Goal: Task Accomplishment & Management: Use online tool/utility

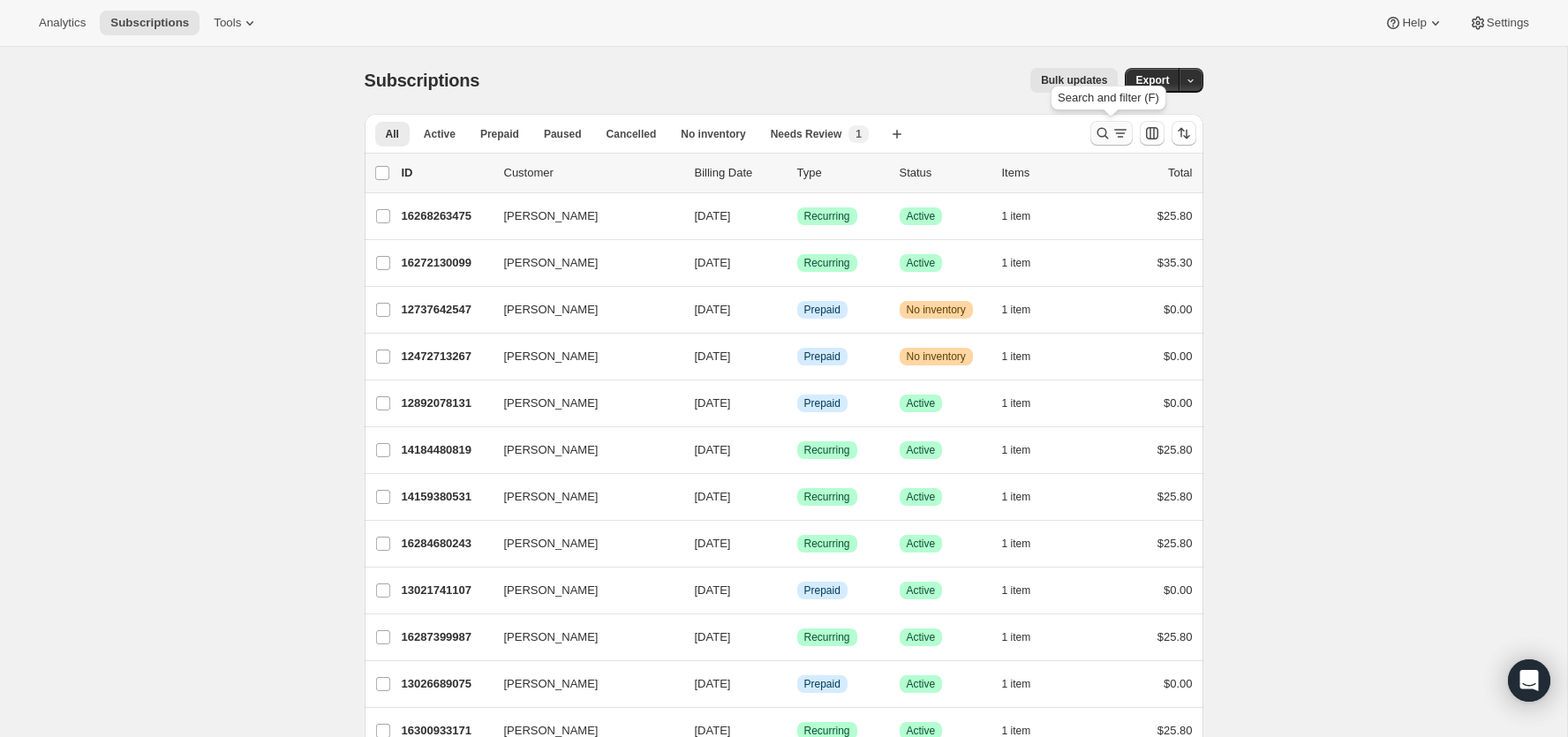
click at [1107, 142] on button "Search and filter results" at bounding box center [1111, 133] width 43 height 25
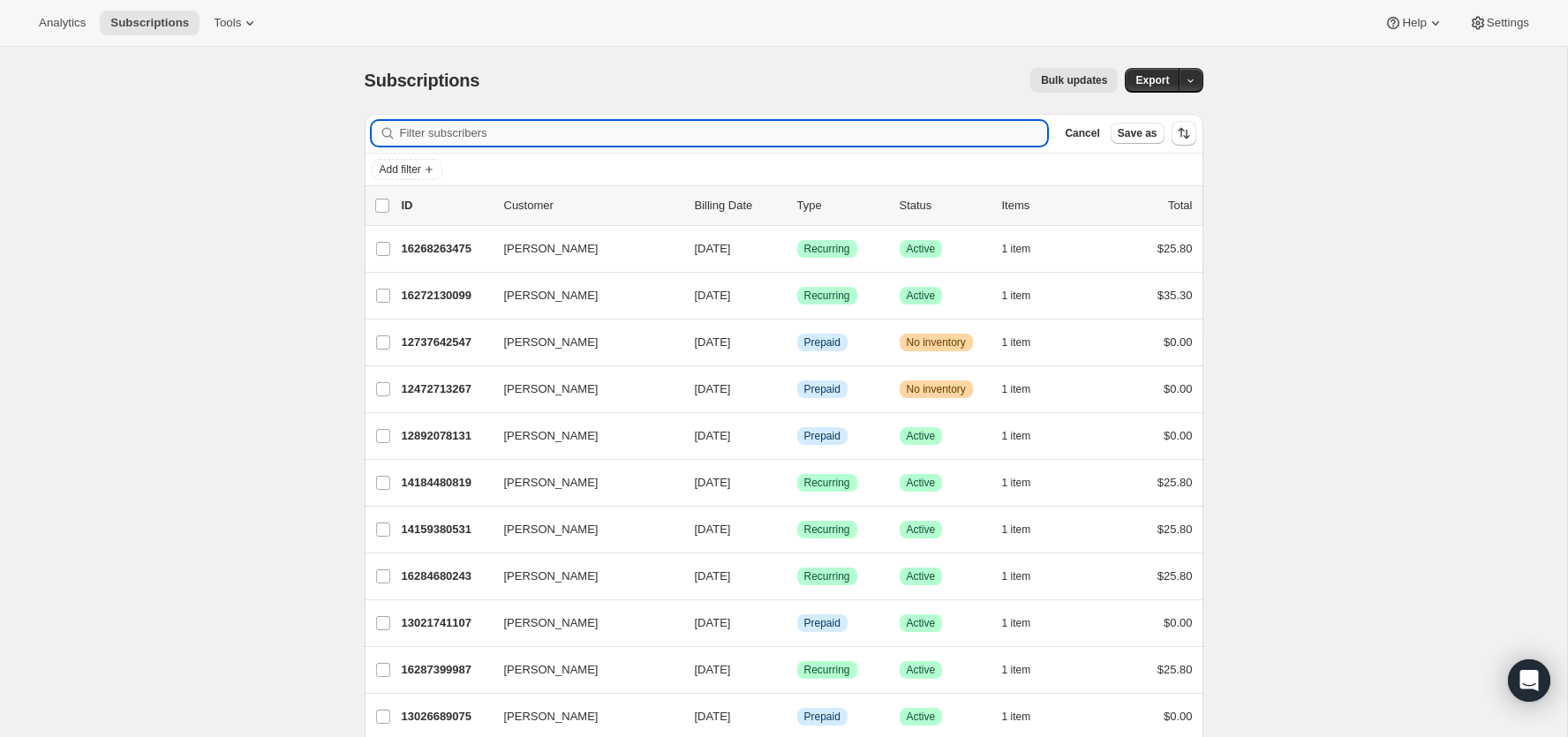
click at [892, 141] on input "Filter subscribers" at bounding box center [724, 133] width 648 height 25
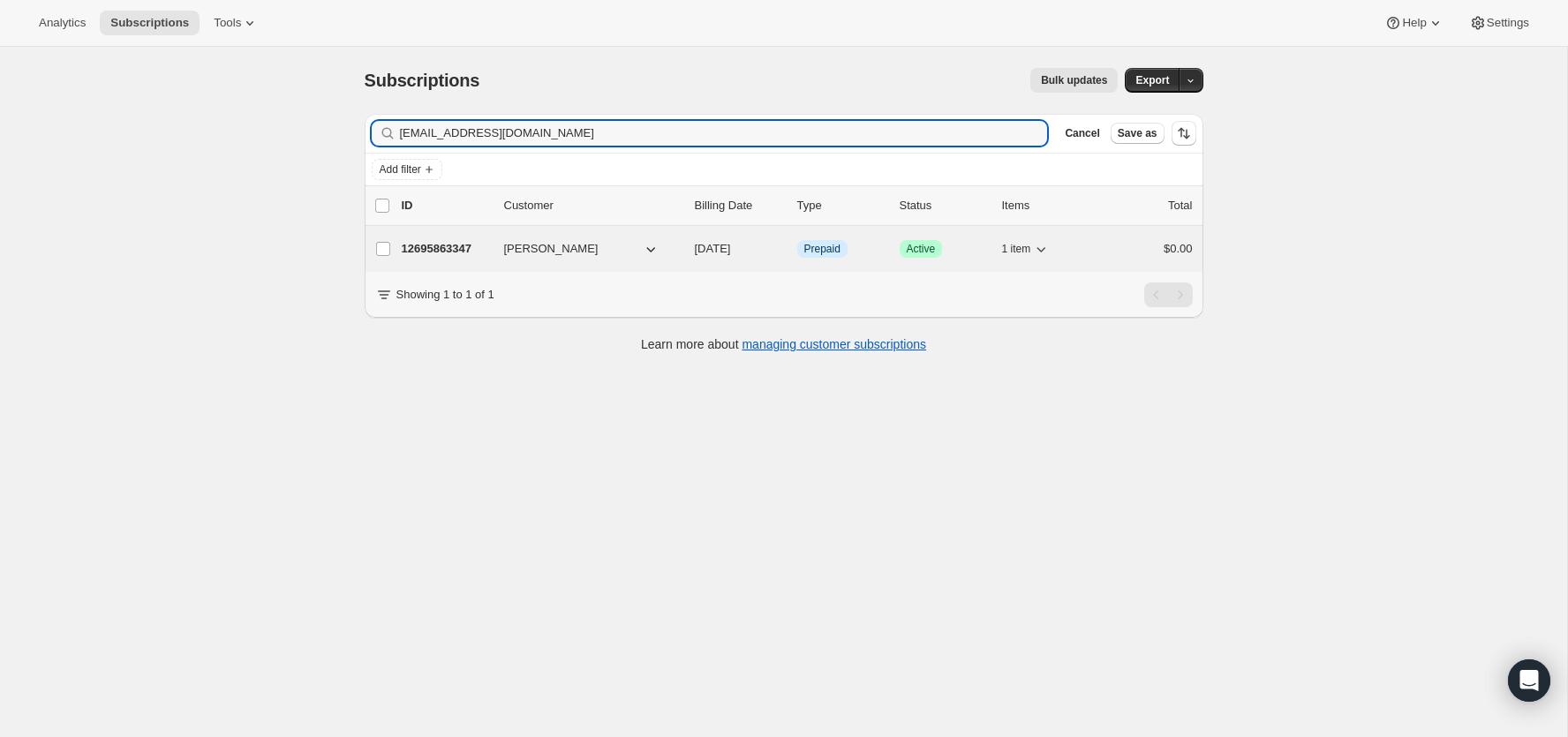
type input "fredo_parent@hotmail.com"
click at [457, 240] on p "12695863347" at bounding box center [446, 248] width 88 height 17
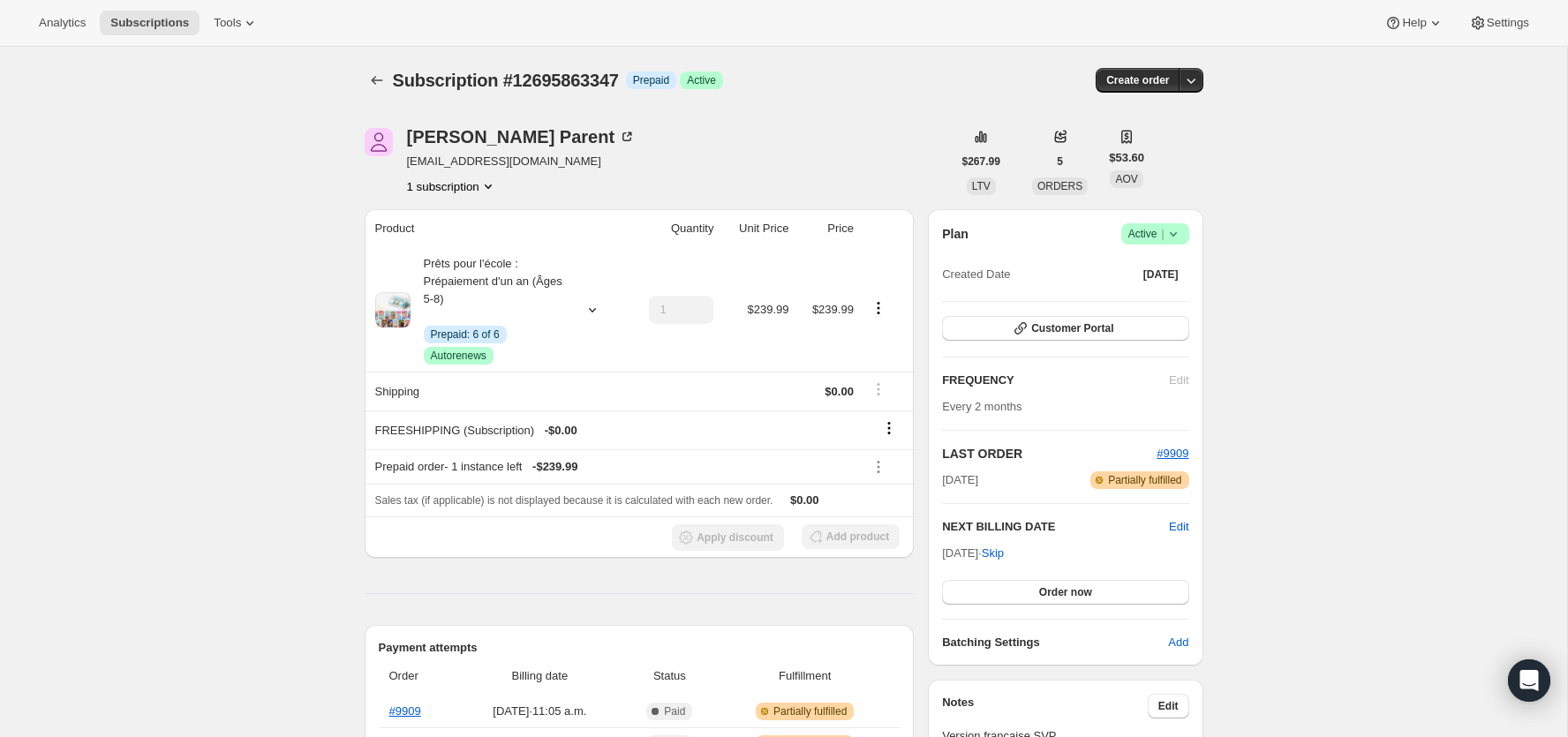
scroll to position [13, 0]
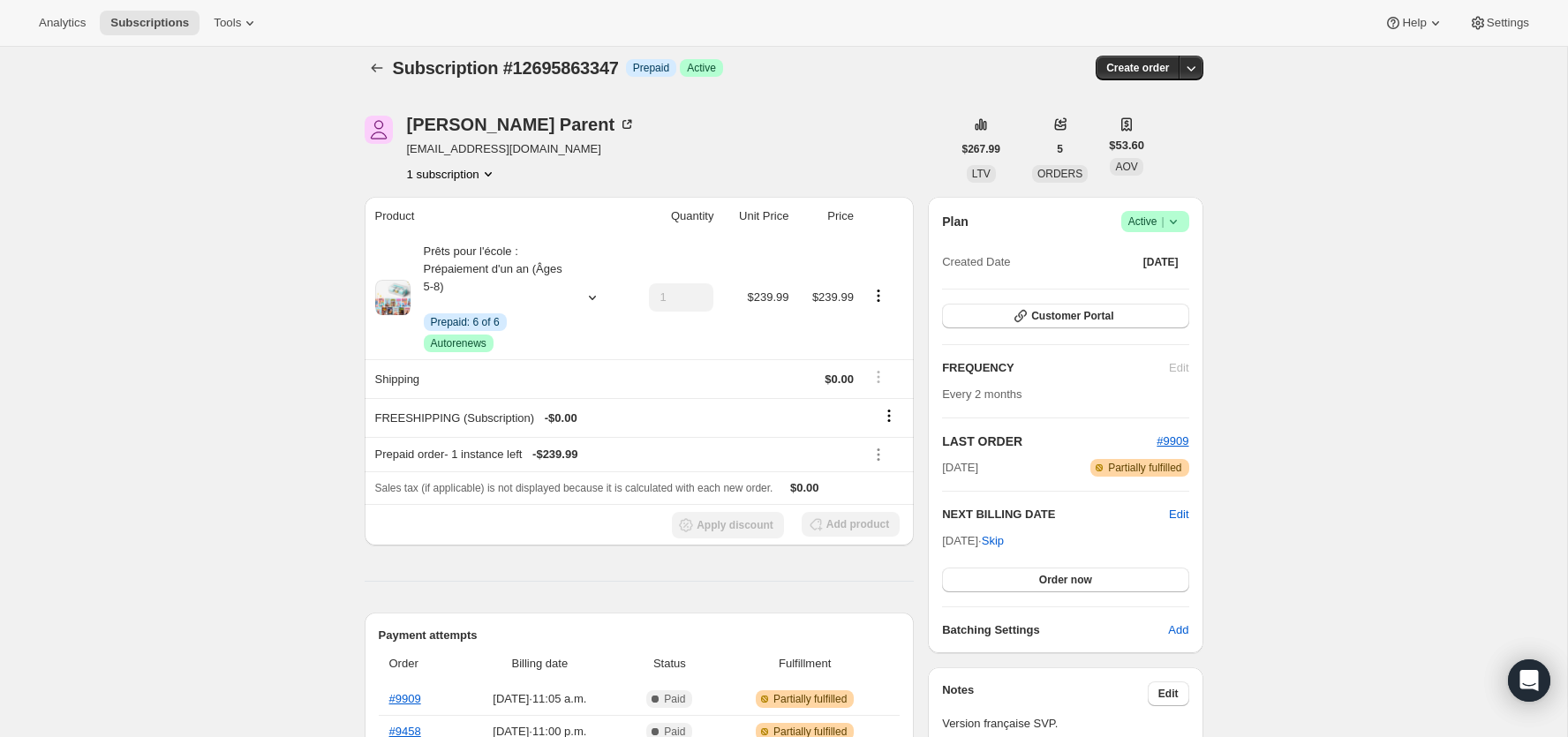
click at [1116, 298] on div "Plan Success Active | Created Date Nov 17, 2024 Customer Portal FREQUENCY Edit …" at bounding box center [1065, 425] width 246 height 429
click at [1115, 321] on button "Customer Portal" at bounding box center [1065, 316] width 246 height 25
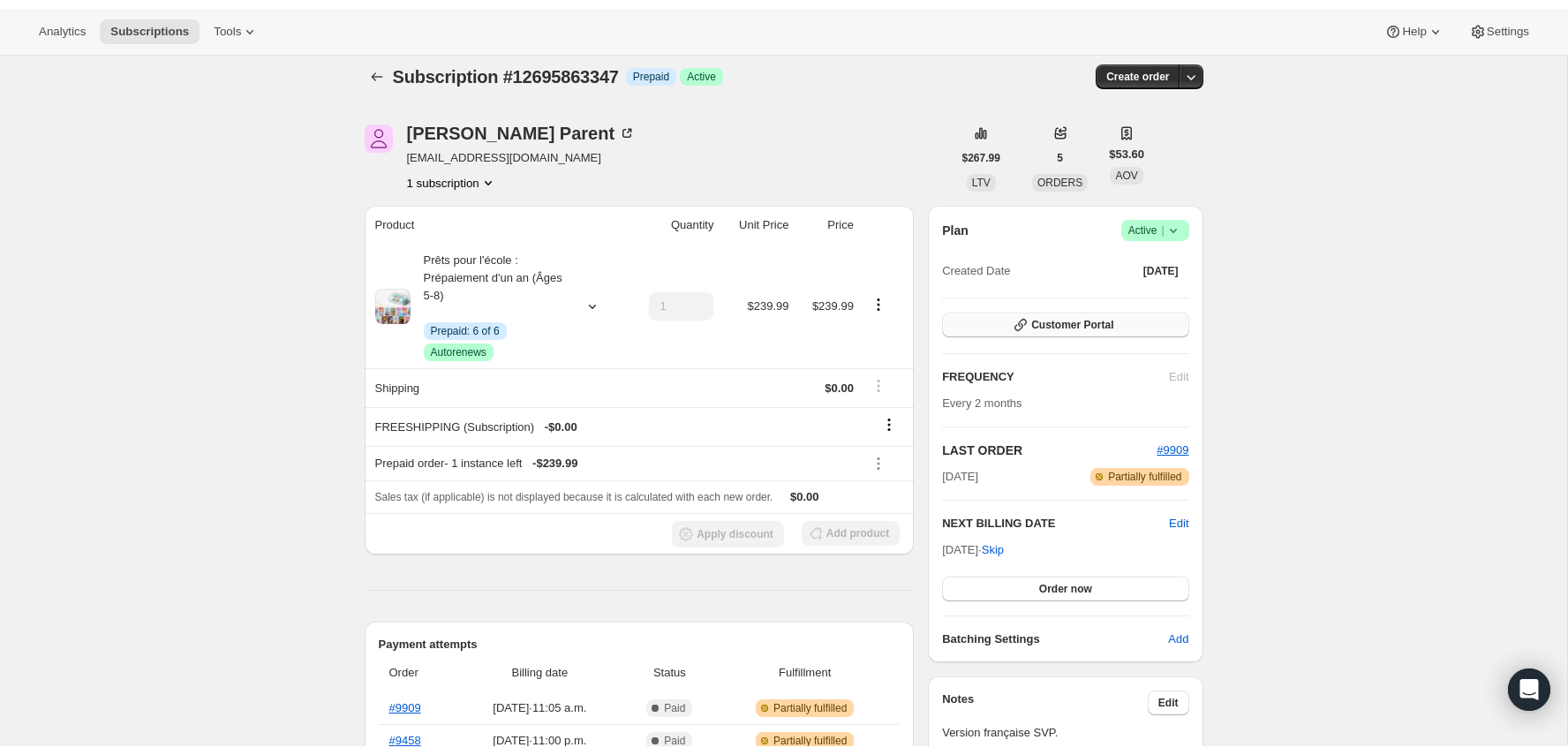
scroll to position [0, 0]
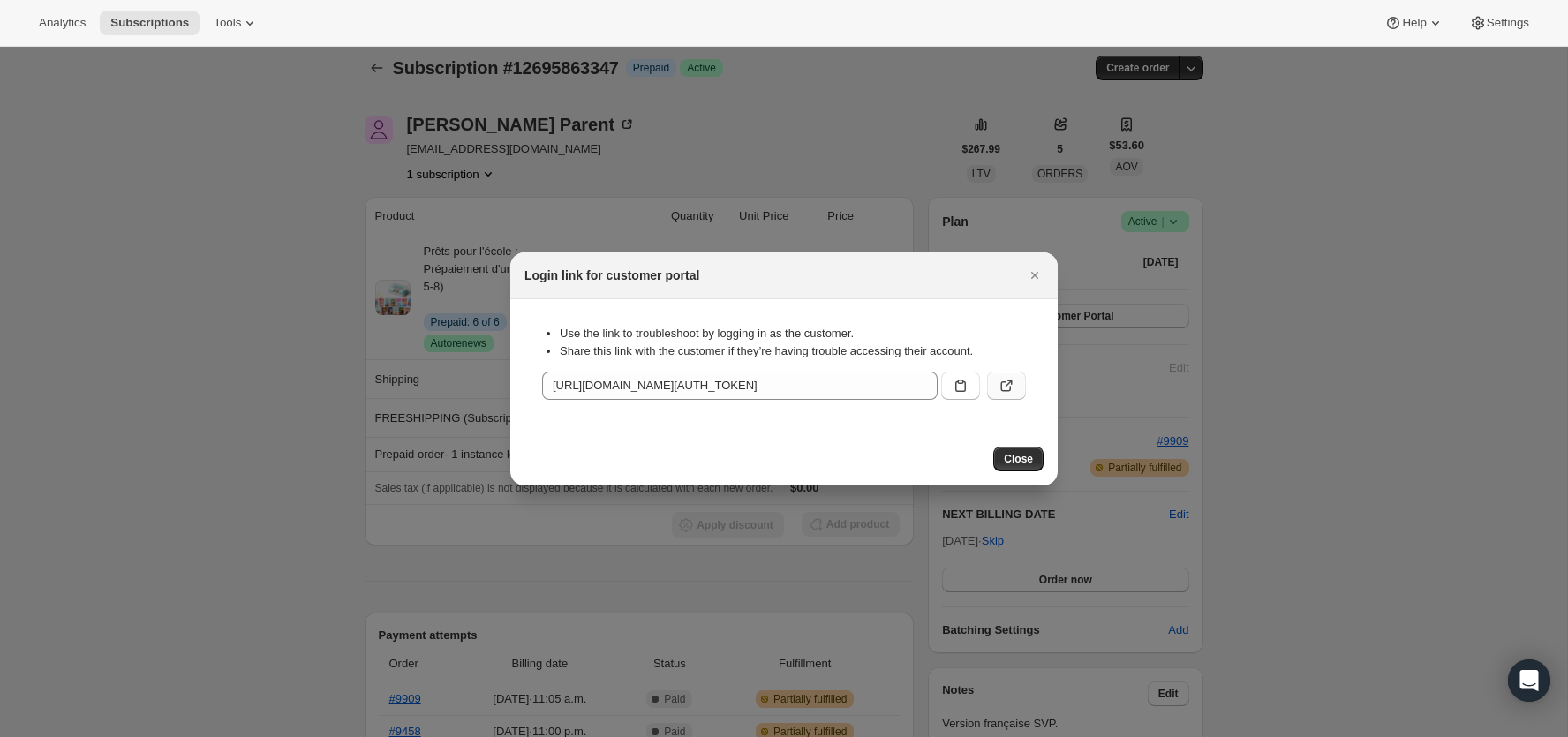
click at [1006, 372] on button ":rce:" at bounding box center [1006, 386] width 39 height 28
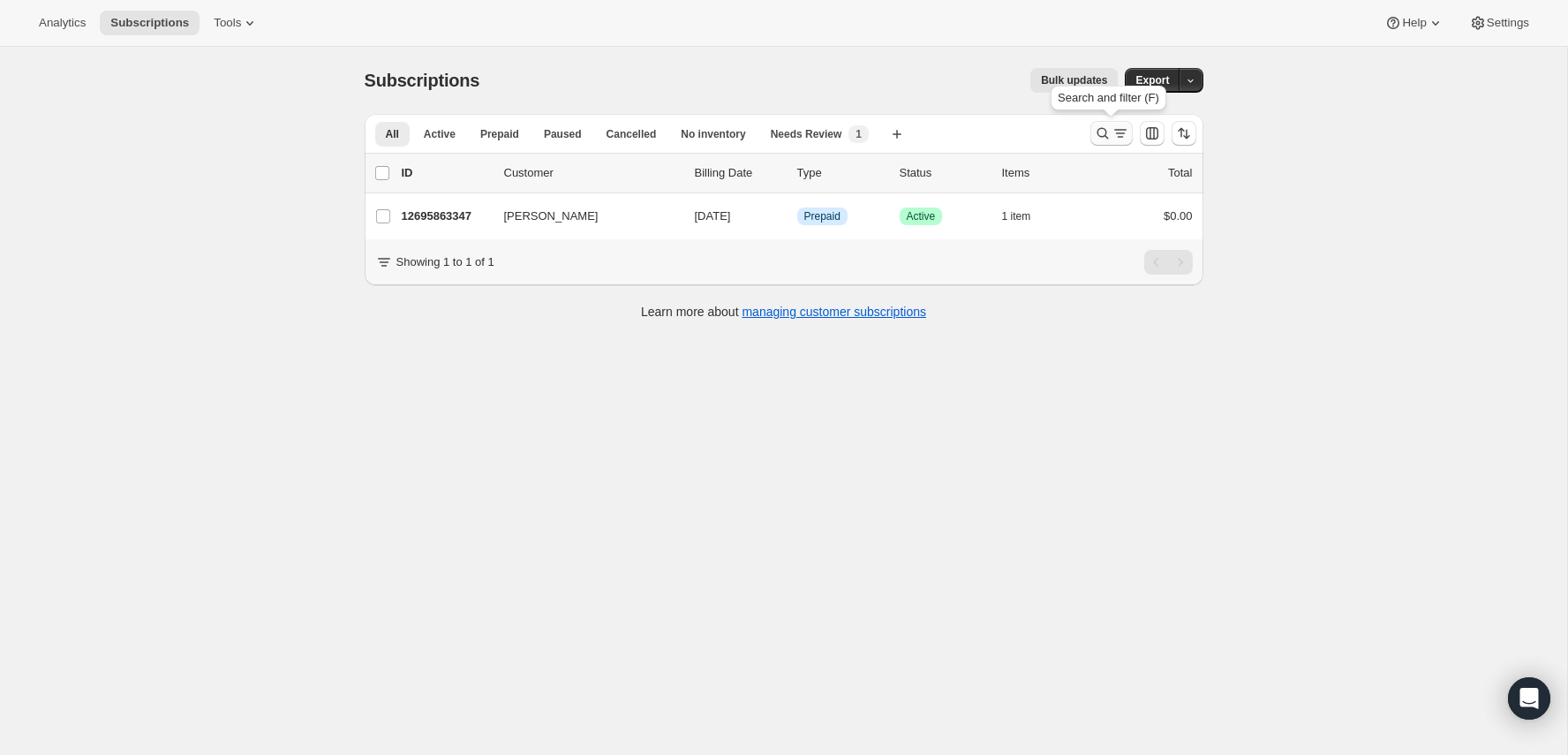
click at [1102, 131] on icon "Search and filter results" at bounding box center [1102, 133] width 17 height 17
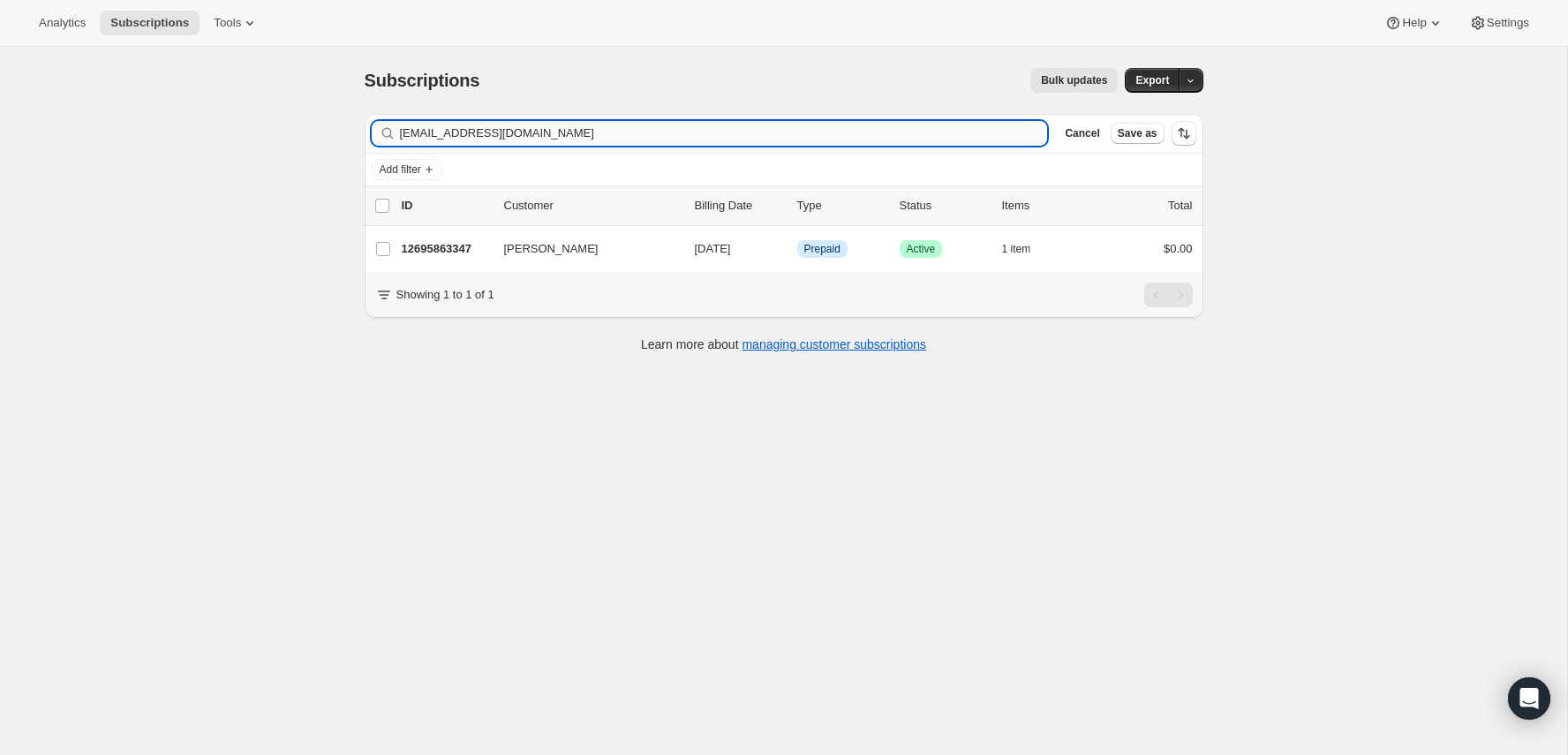
click at [879, 136] on input "fredo_parent@hotmail.com" at bounding box center [724, 133] width 648 height 25
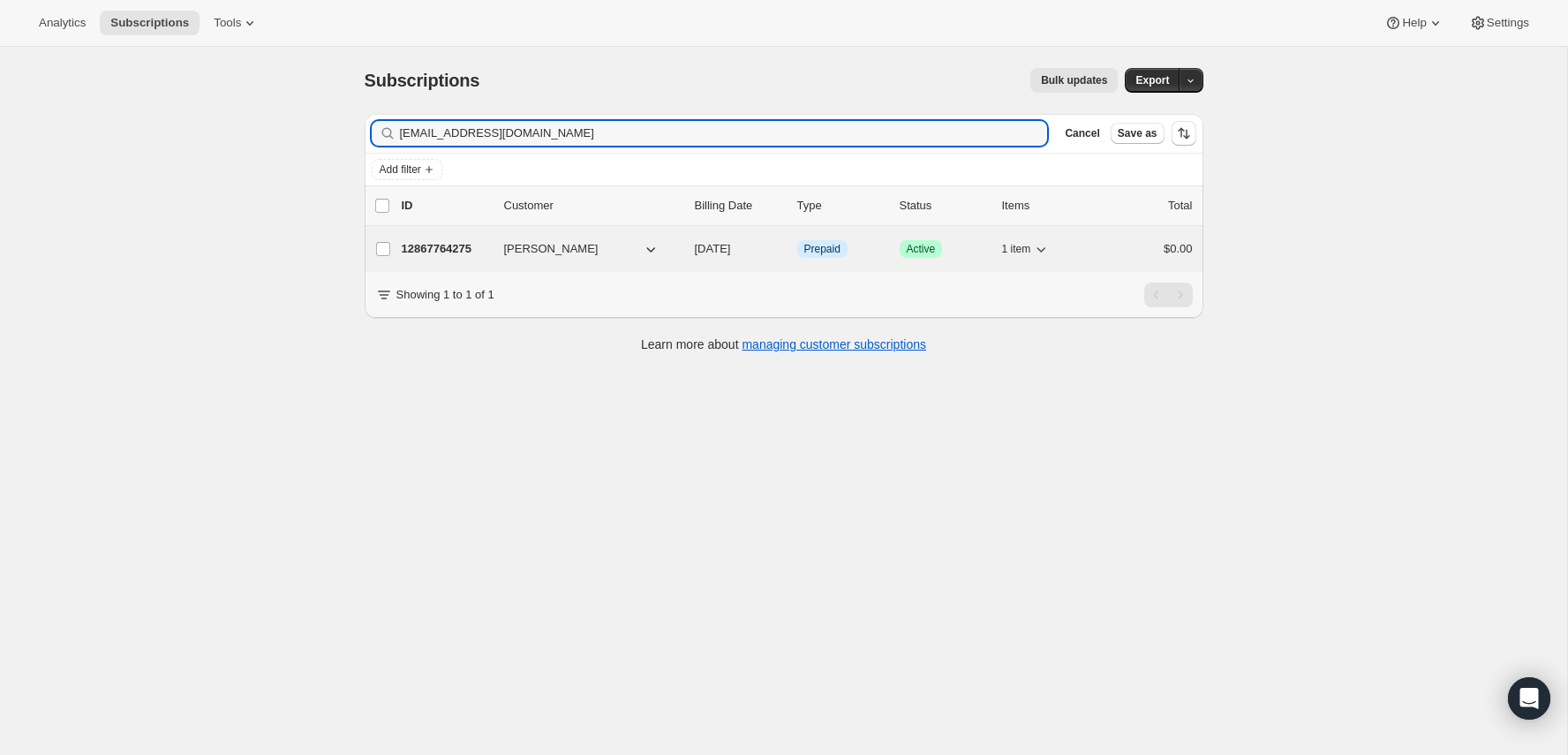
type input "merrills2016@gmail.com"
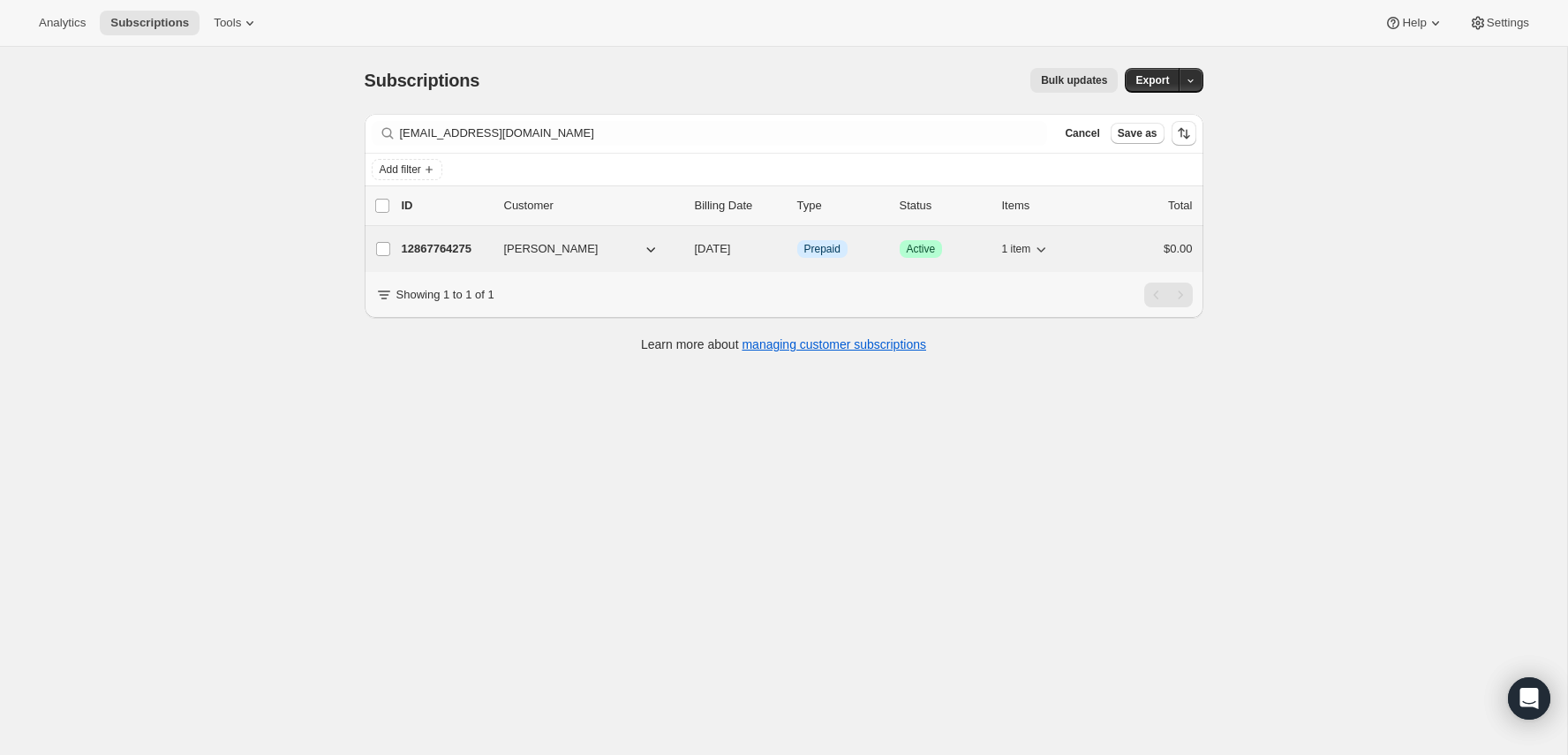
click at [419, 255] on p "12867764275" at bounding box center [446, 248] width 88 height 17
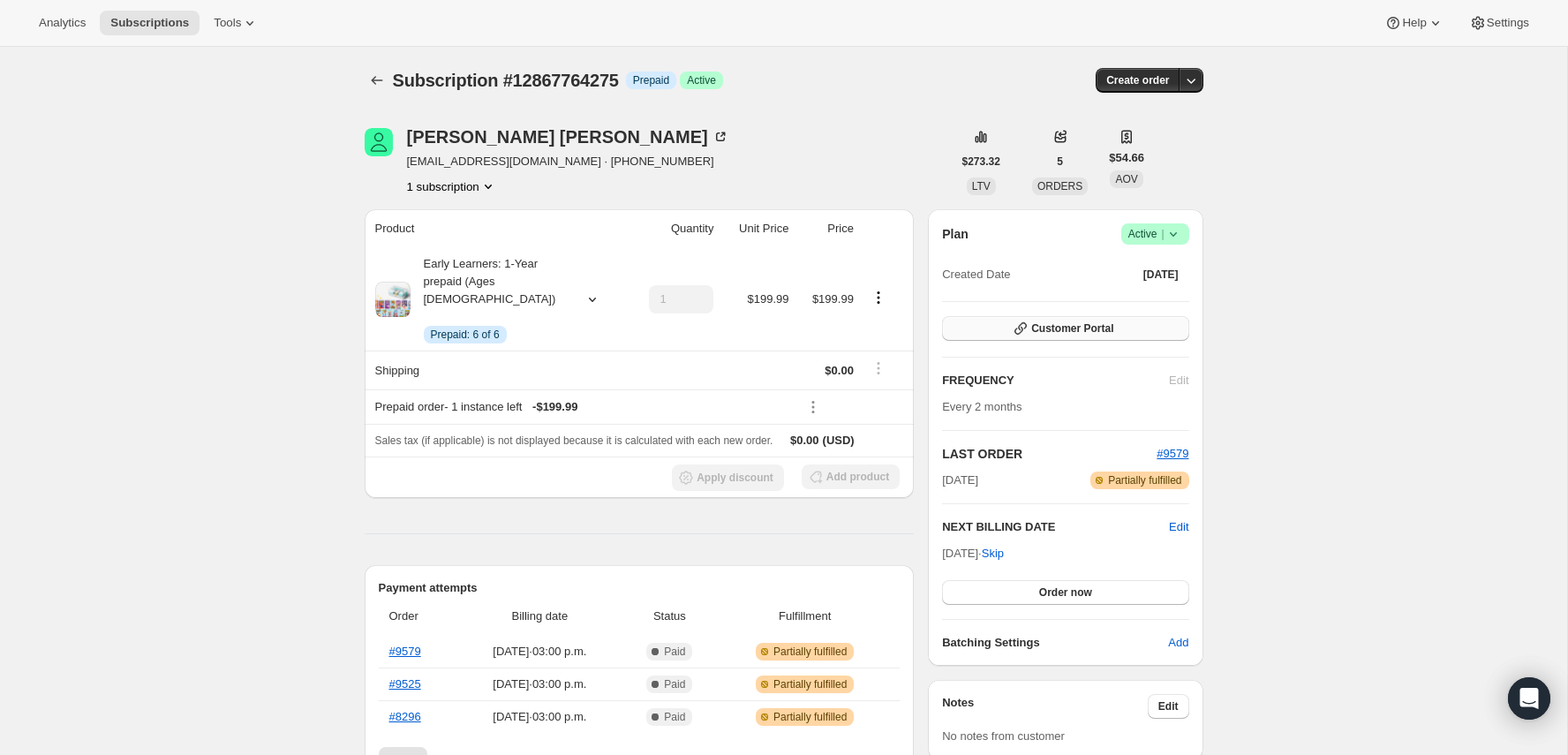
click at [1032, 328] on span "Customer Portal" at bounding box center [1072, 328] width 82 height 15
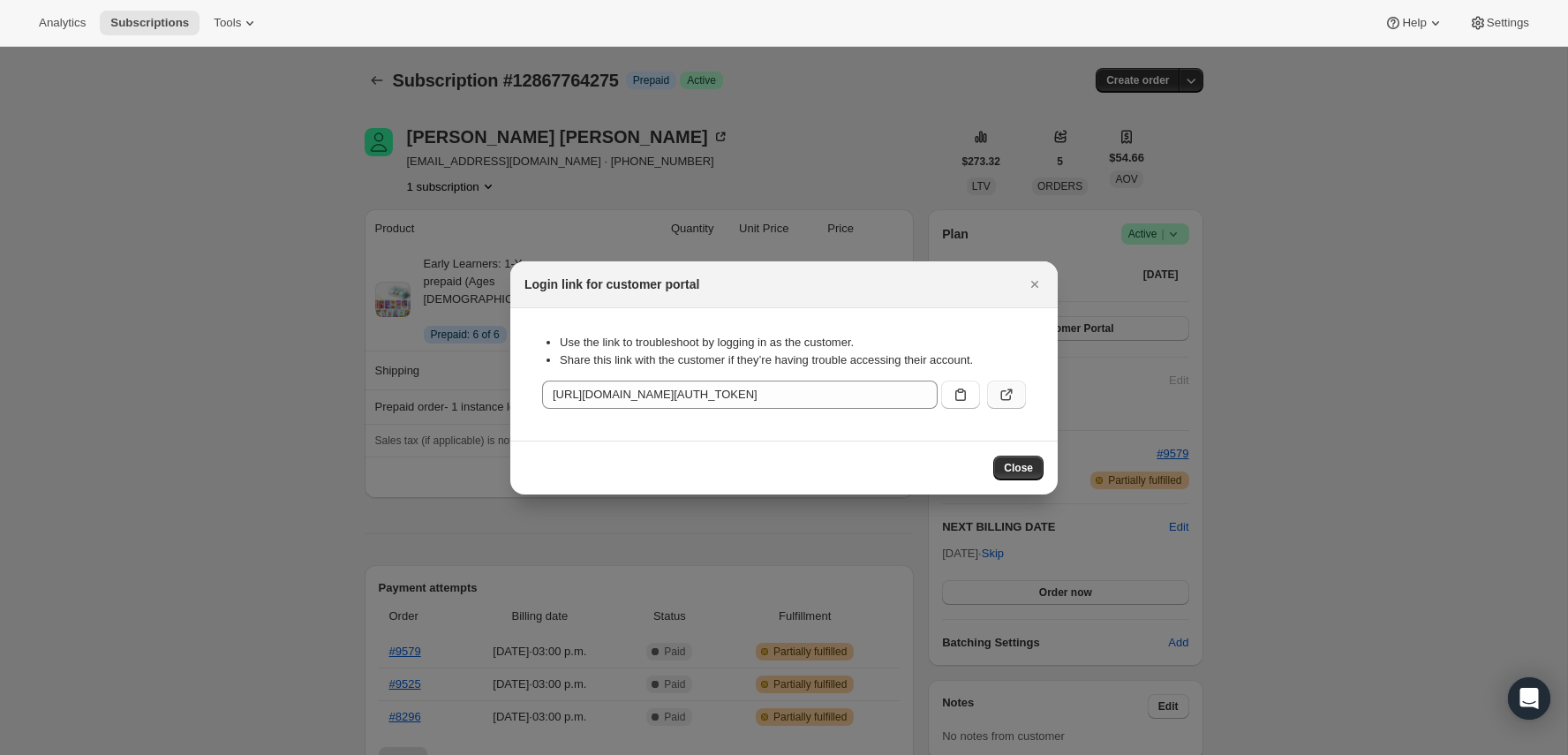
click at [1014, 398] on icon ":rgc:" at bounding box center [1006, 394] width 17 height 17
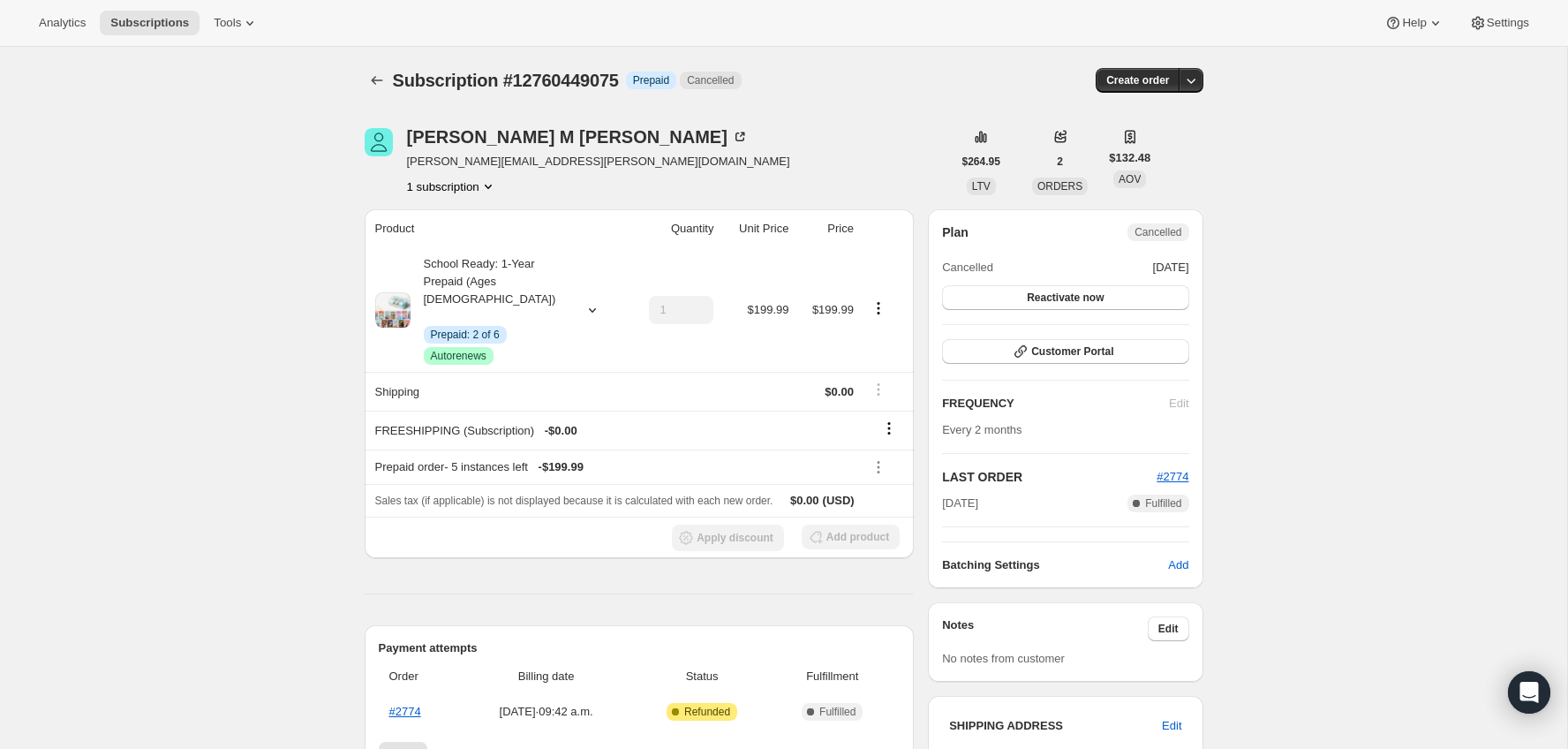
scroll to position [308, 0]
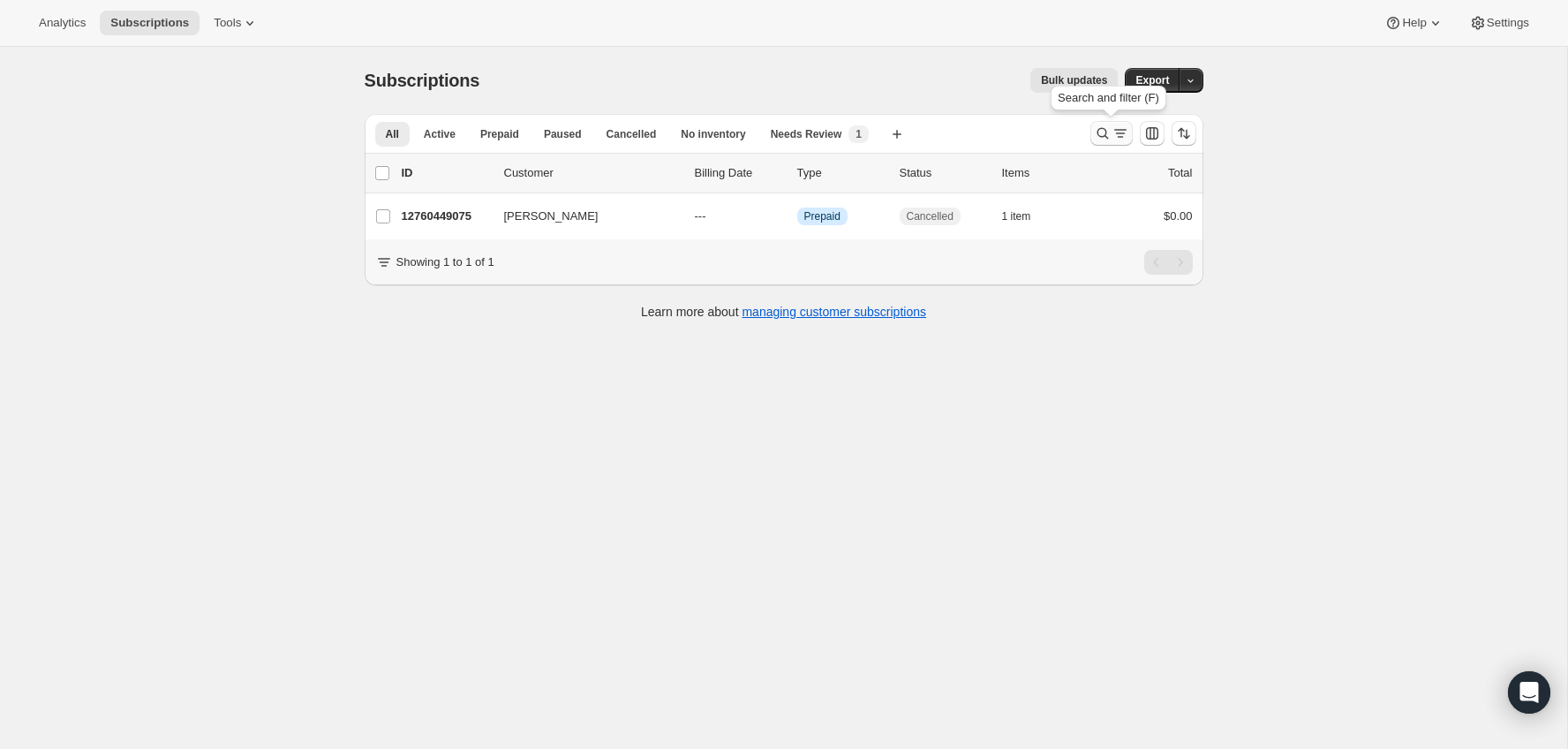
click at [1098, 130] on icon "Search and filter results" at bounding box center [1101, 134] width 12 height 12
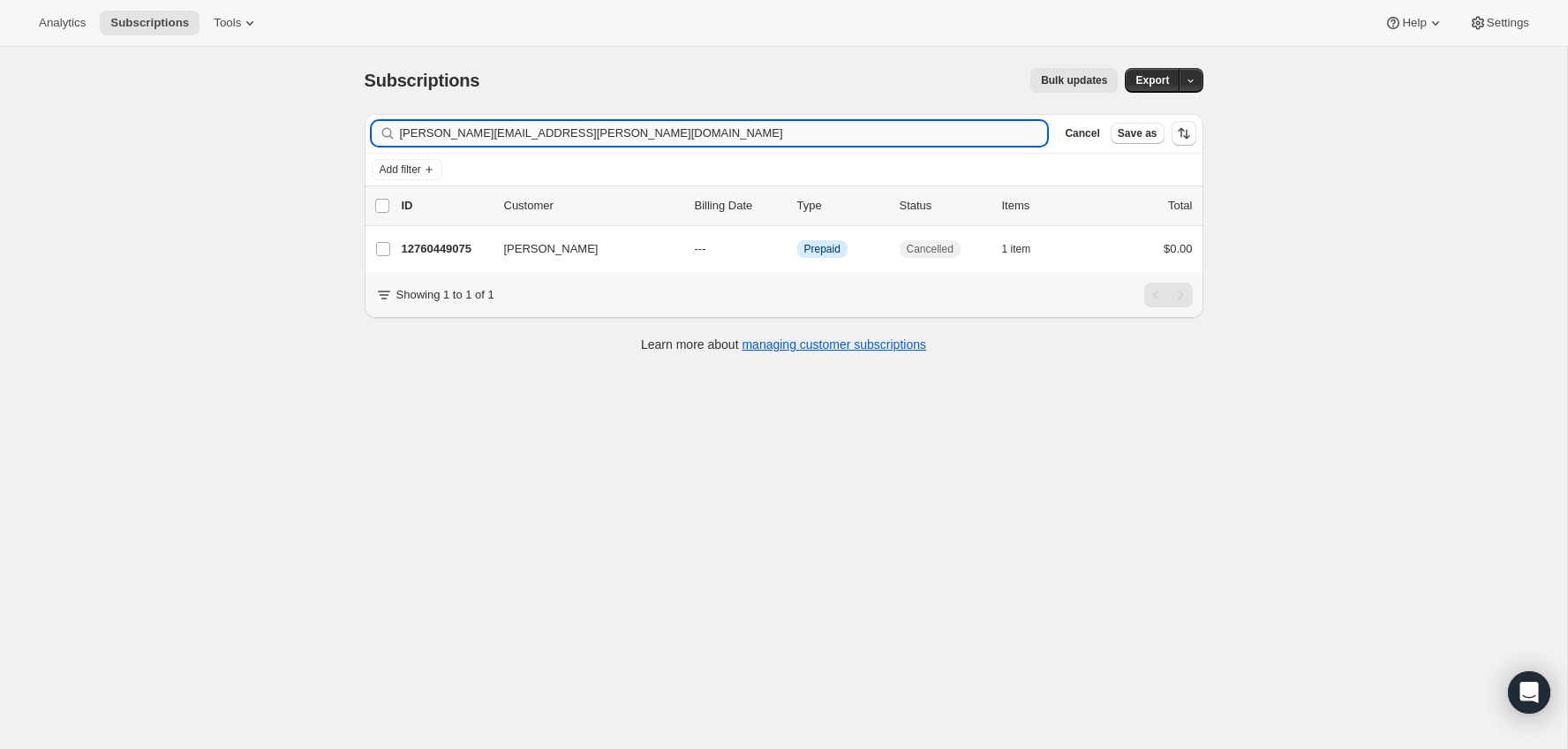
click at [797, 136] on input "[PERSON_NAME][EMAIL_ADDRESS][PERSON_NAME][DOMAIN_NAME]" at bounding box center [724, 133] width 648 height 25
click at [797, 136] on input "[PERSON_NAME][EMAIL_ADDRESS][PERSON_NAME]@[DOMAIN_NAME]" at bounding box center [724, 133] width 648 height 25
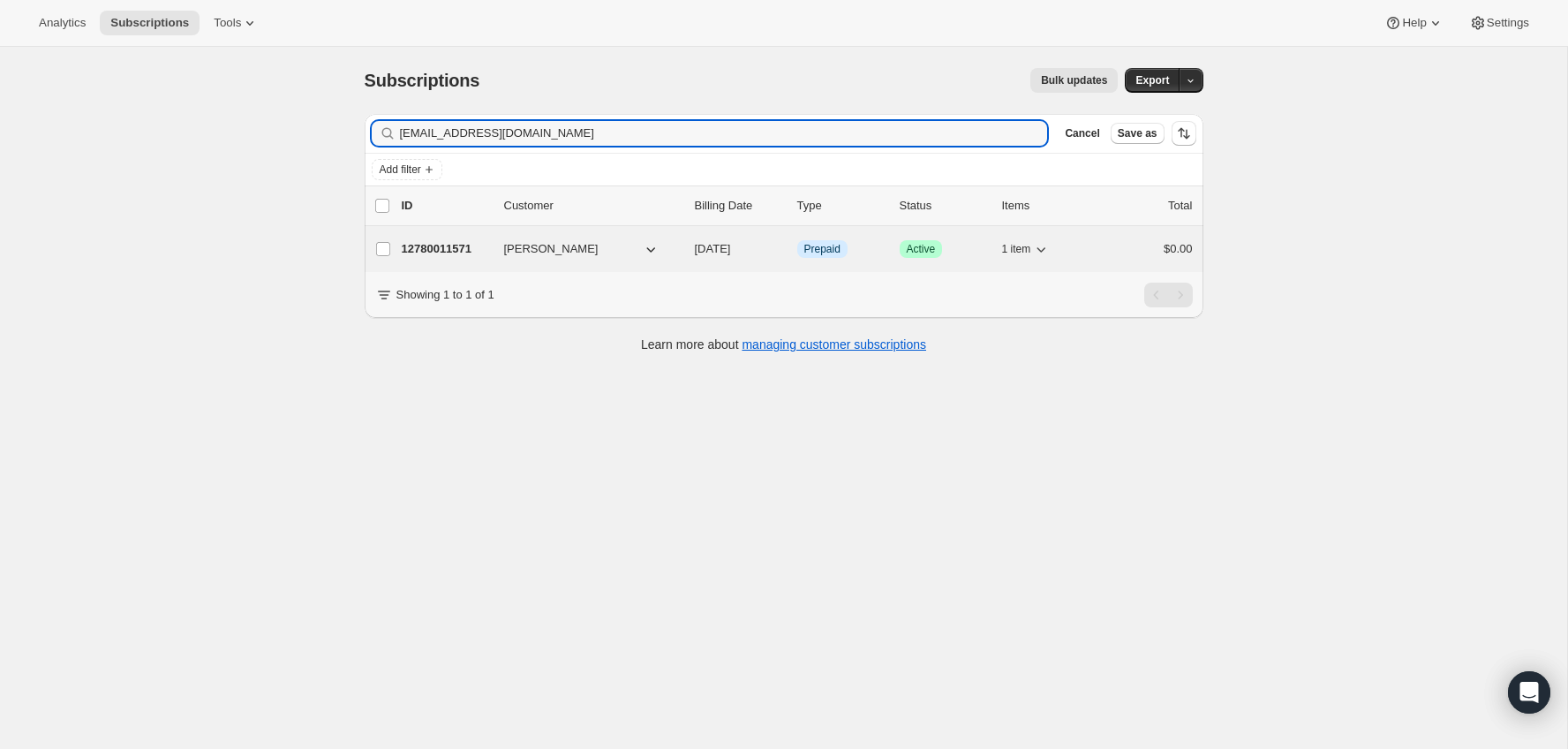
type input "[EMAIL_ADDRESS][DOMAIN_NAME]"
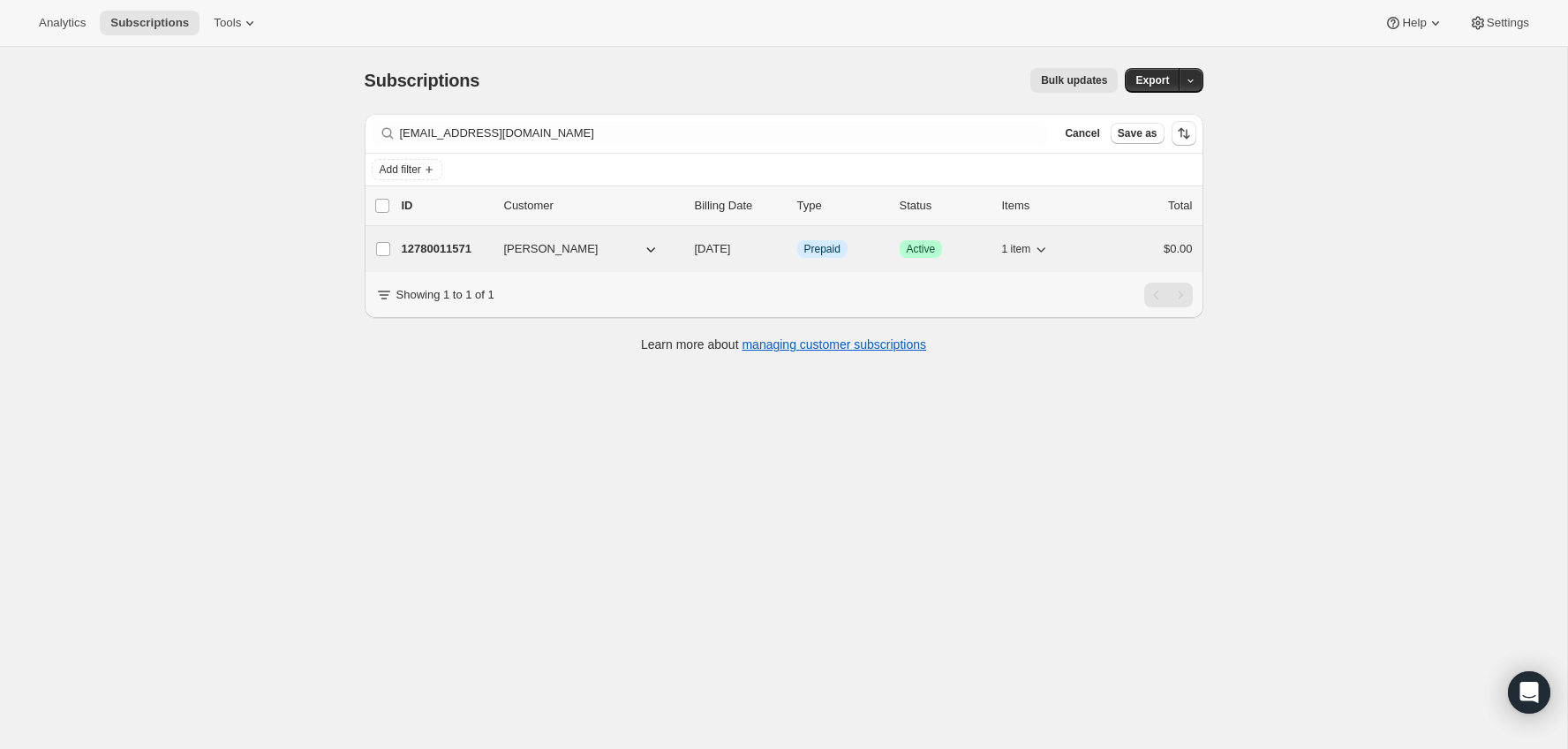
click at [446, 257] on div "12780011571 [PERSON_NAME] [DATE] Info Prepaid Success Active 1 item $0.00" at bounding box center [798, 248] width 791 height 25
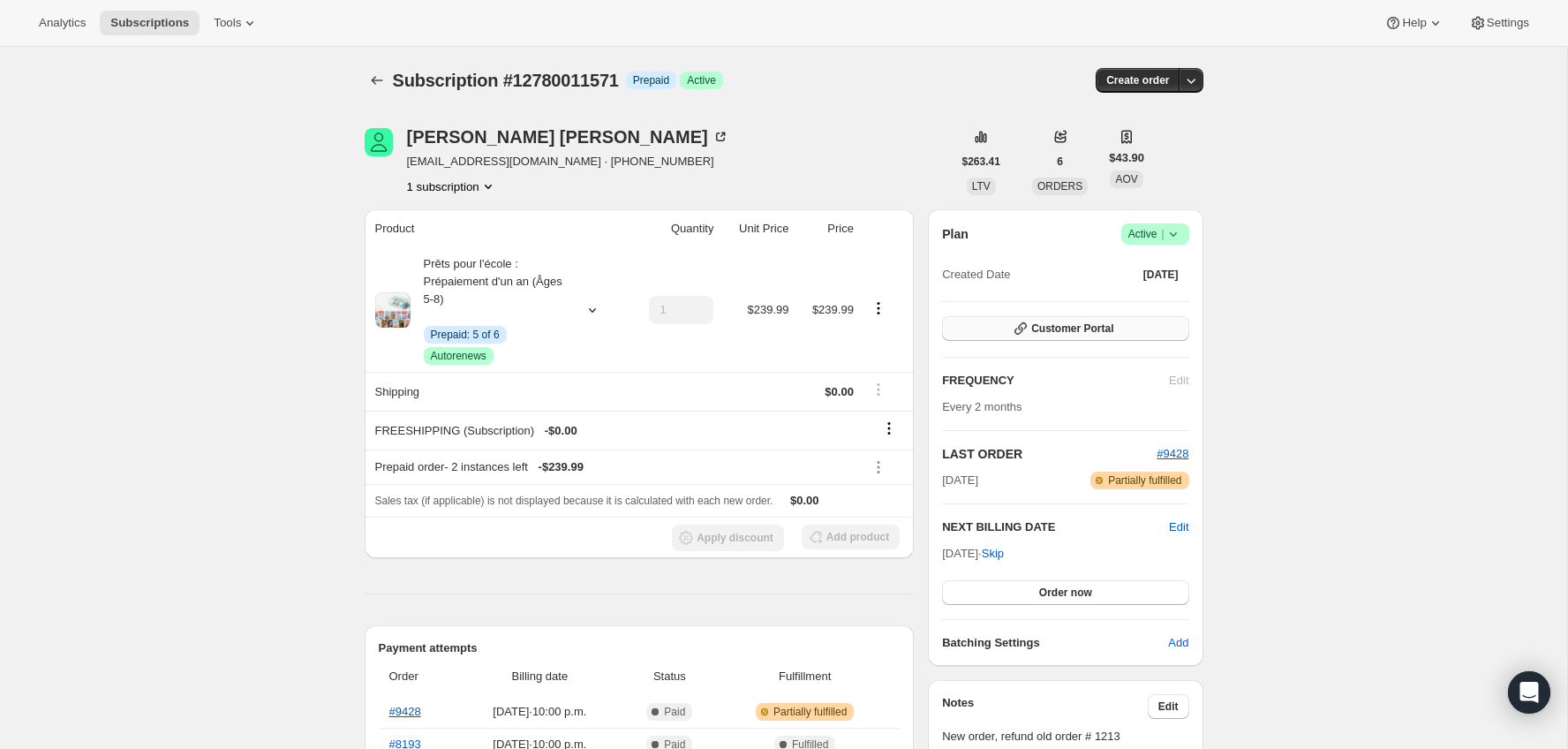
click at [1065, 324] on span "Customer Portal" at bounding box center [1072, 329] width 82 height 15
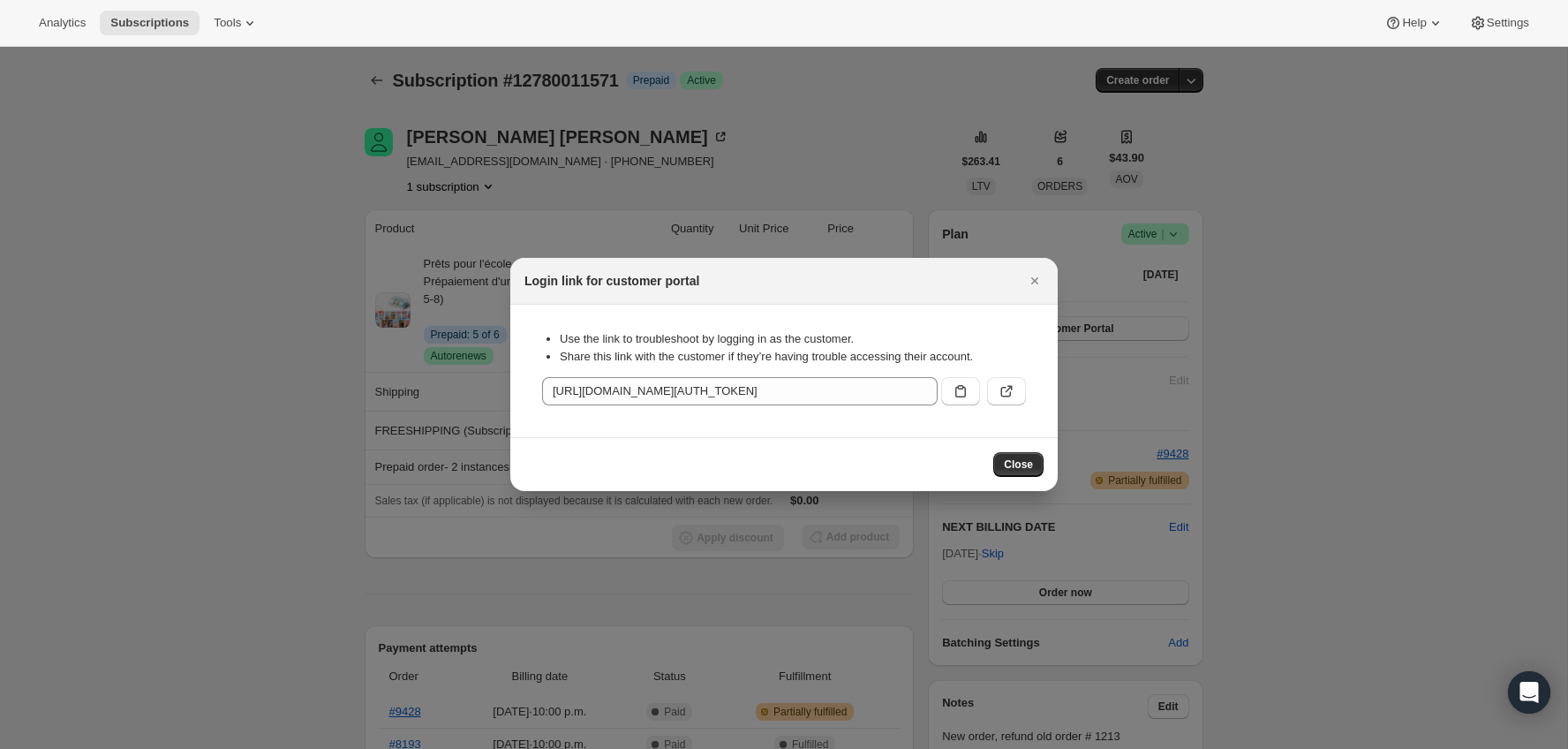
click at [752, 575] on div at bounding box center [784, 374] width 1568 height 749
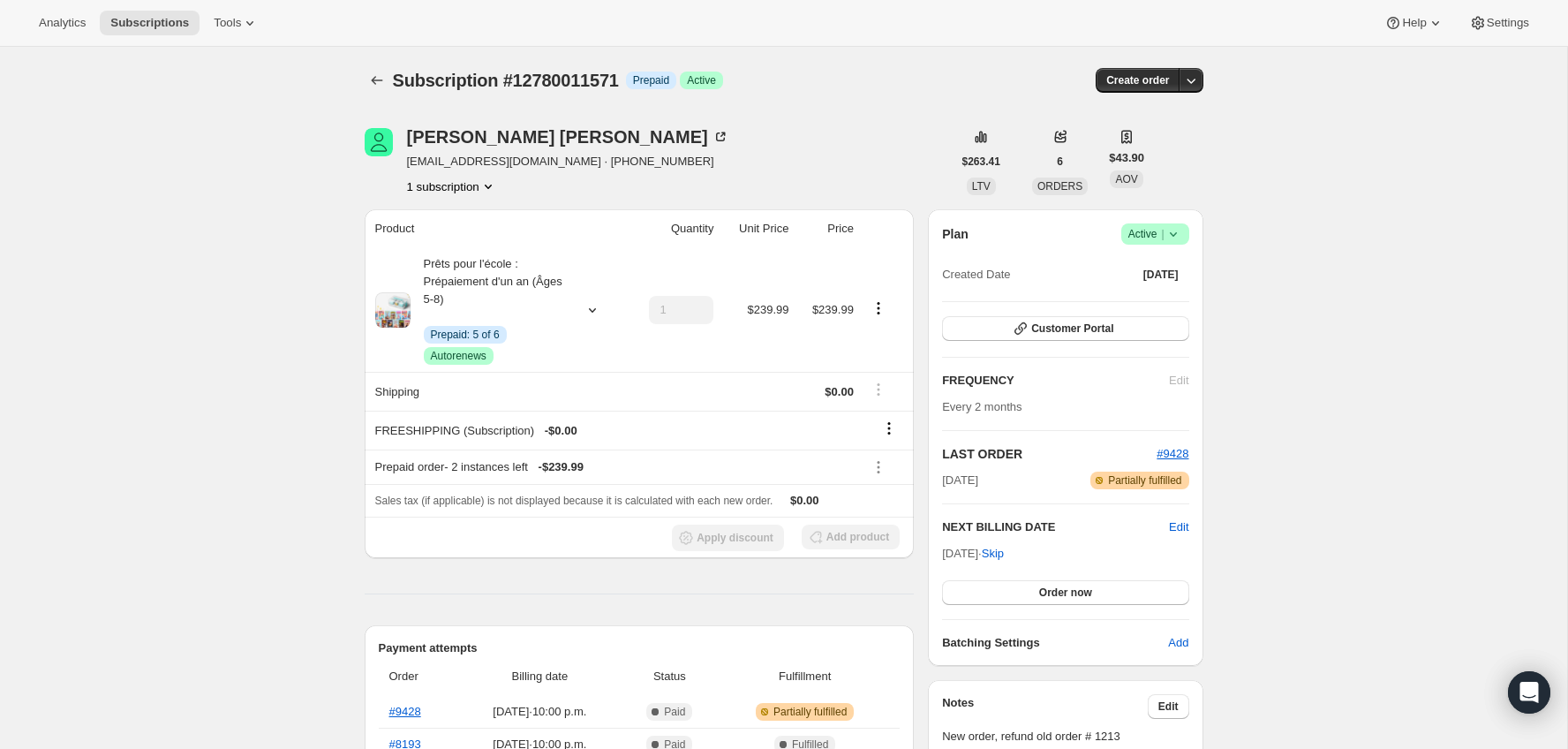
scroll to position [822, 0]
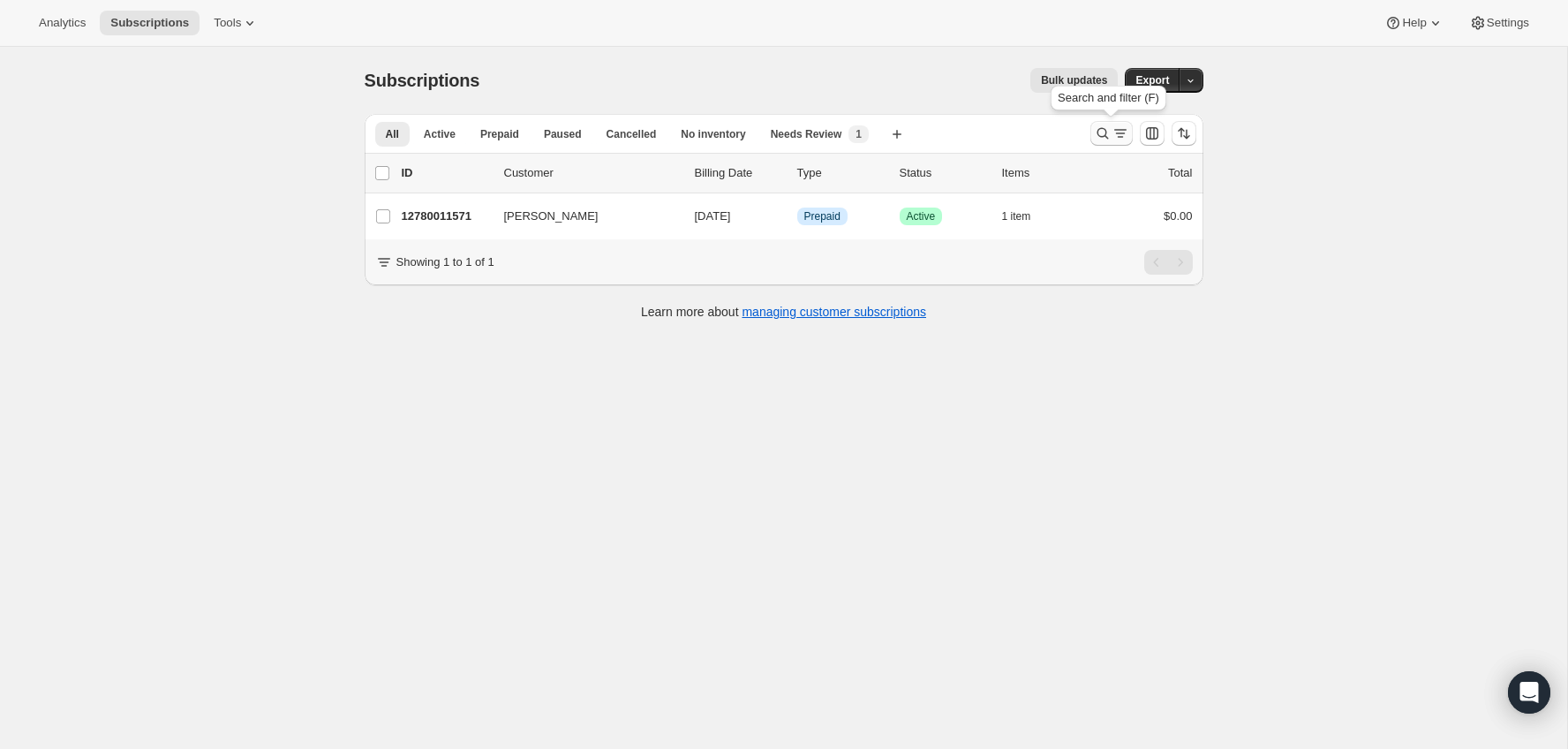
click at [1109, 127] on icon "Search and filter results" at bounding box center [1102, 133] width 17 height 17
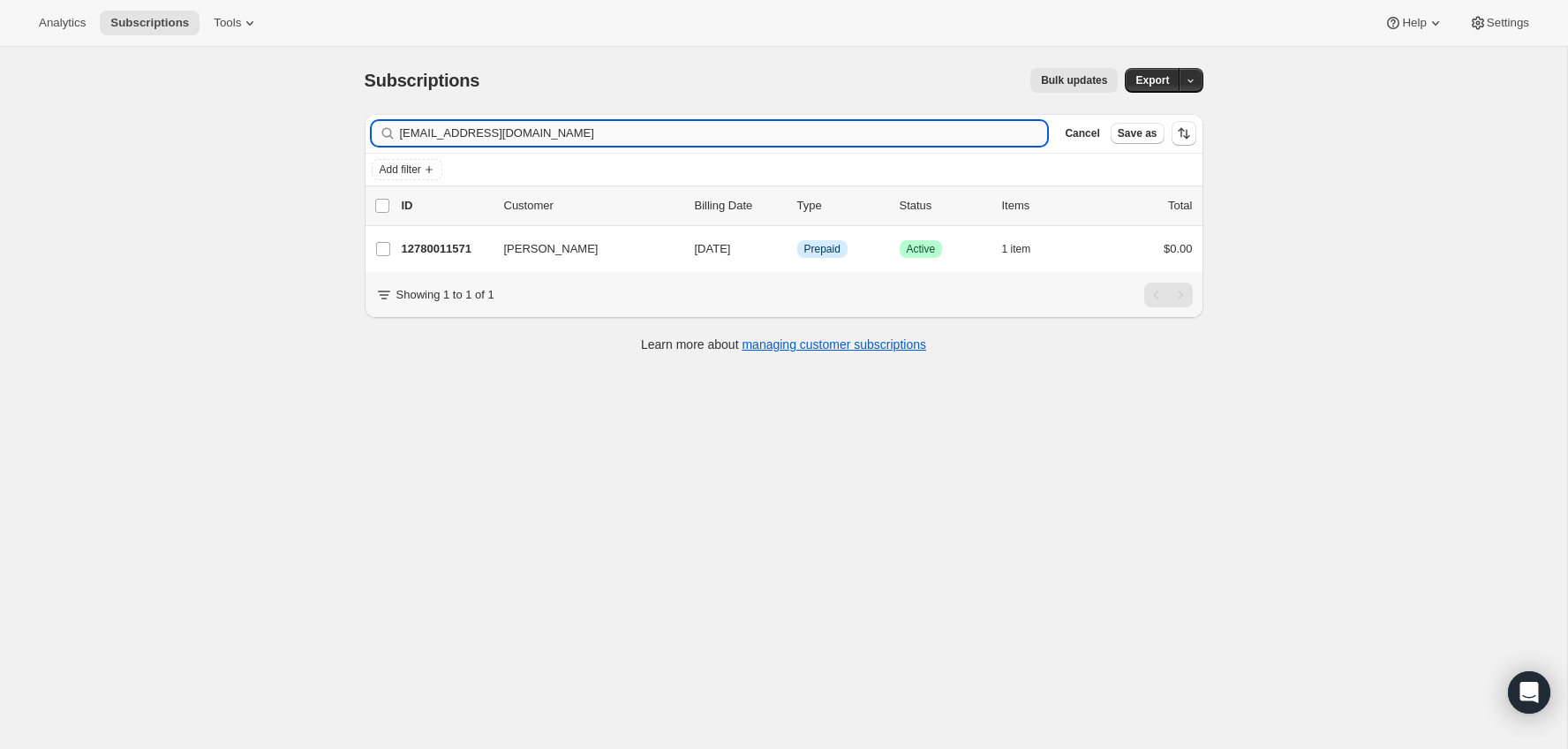
click at [864, 128] on input "[EMAIL_ADDRESS][DOMAIN_NAME]" at bounding box center [724, 133] width 648 height 25
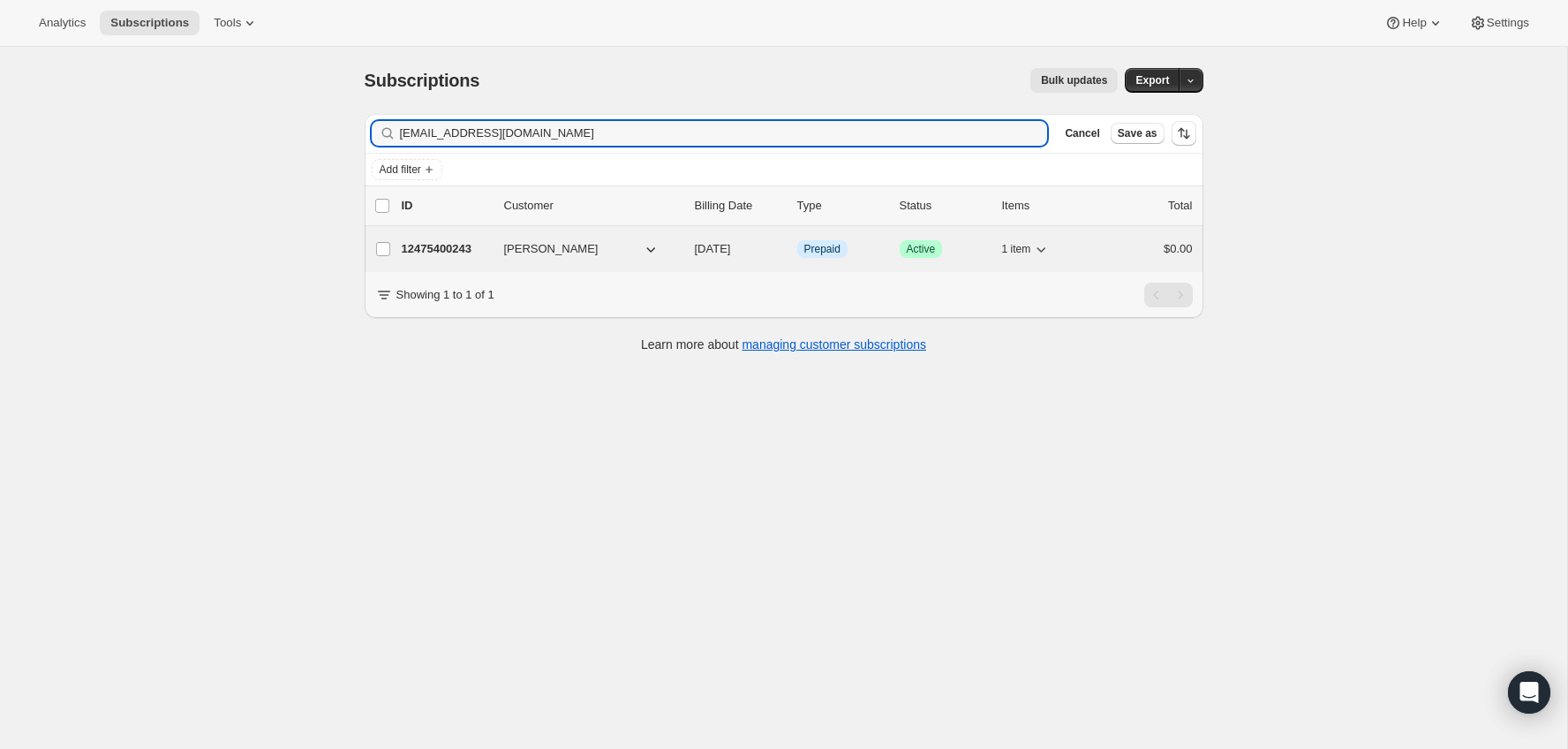
type input "[EMAIL_ADDRESS][DOMAIN_NAME]"
click at [457, 252] on p "12475400243" at bounding box center [446, 248] width 88 height 17
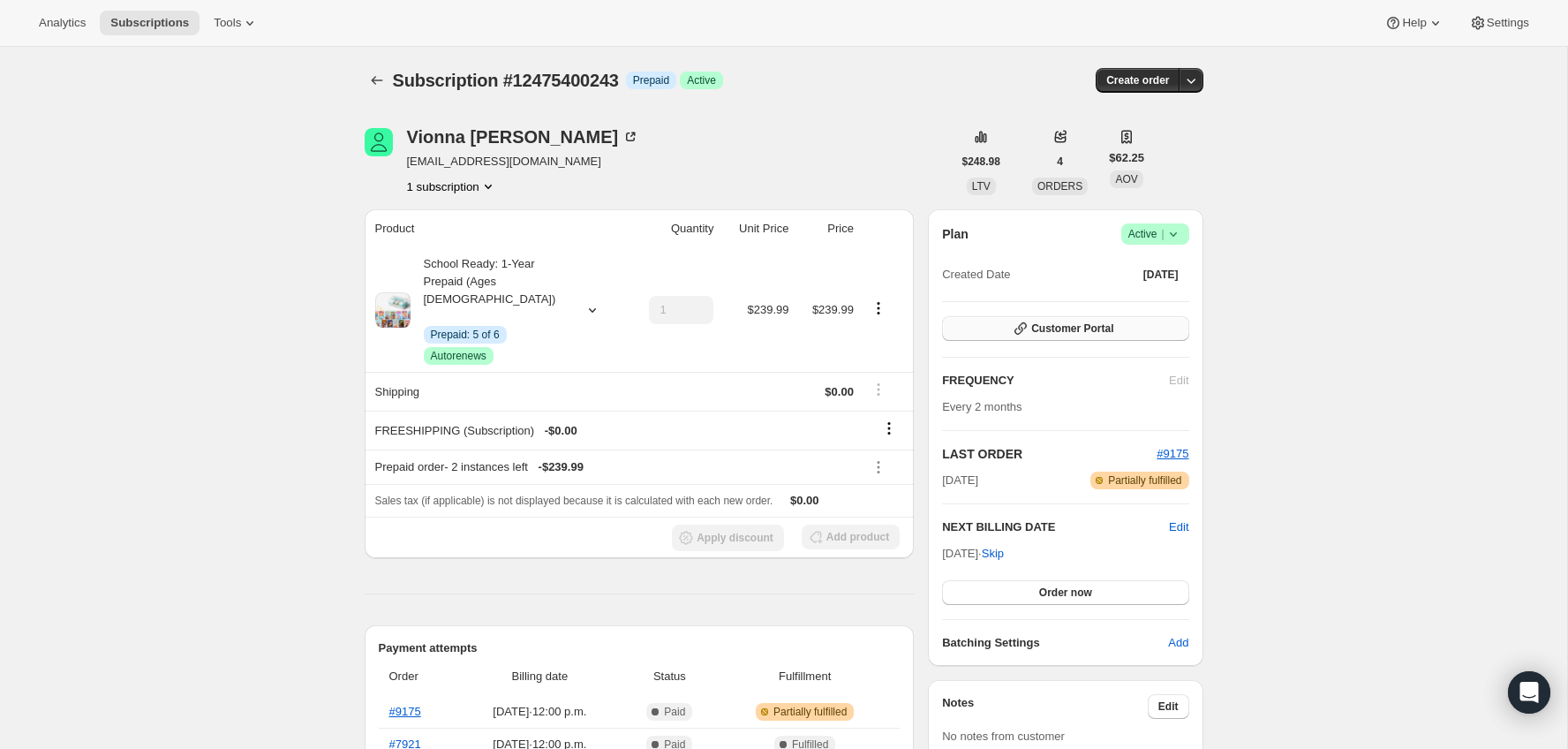
click at [1149, 321] on button "Customer Portal" at bounding box center [1065, 328] width 246 height 25
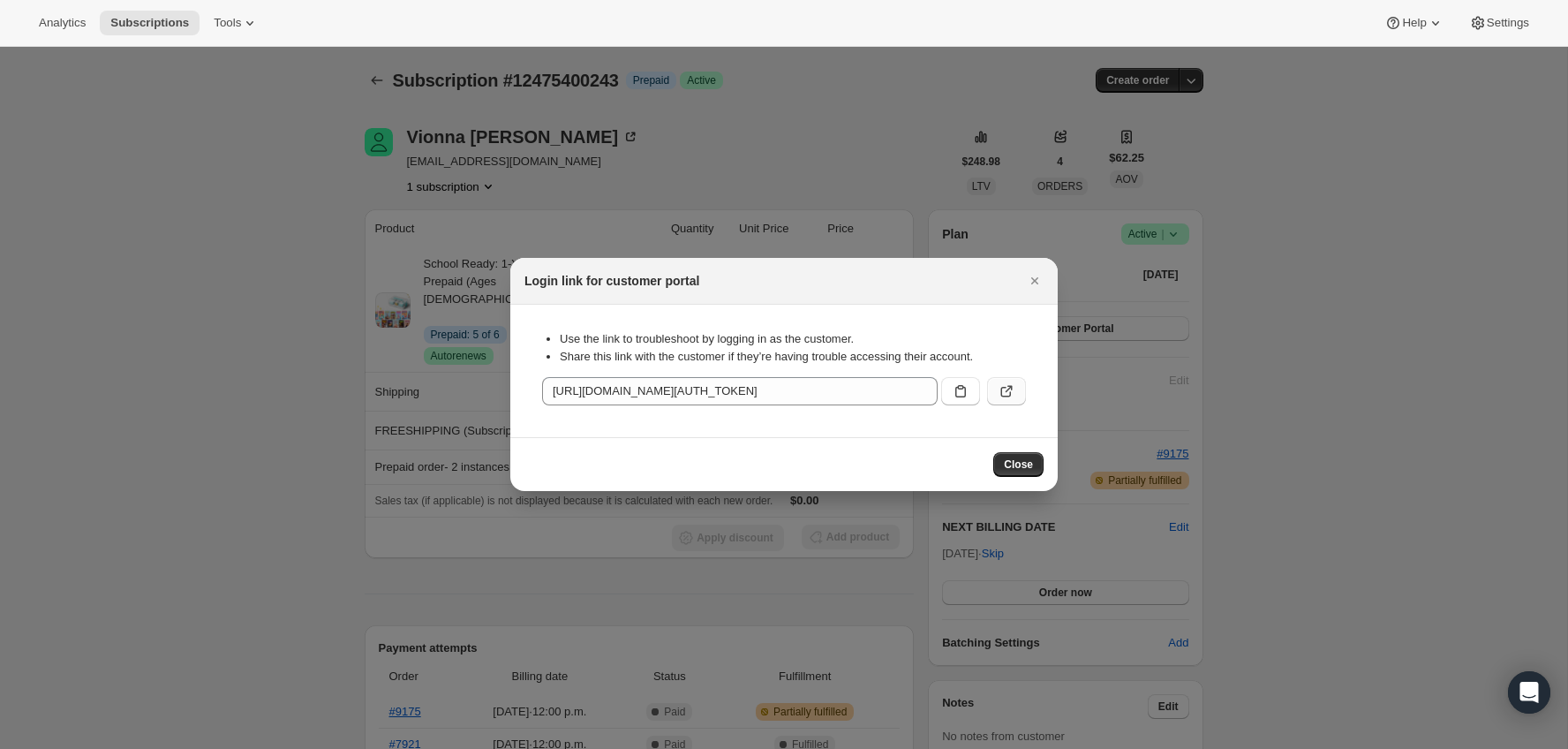
click at [1009, 388] on icon ":rl4:" at bounding box center [1010, 390] width 7 height 7
